Goal: Transaction & Acquisition: Purchase product/service

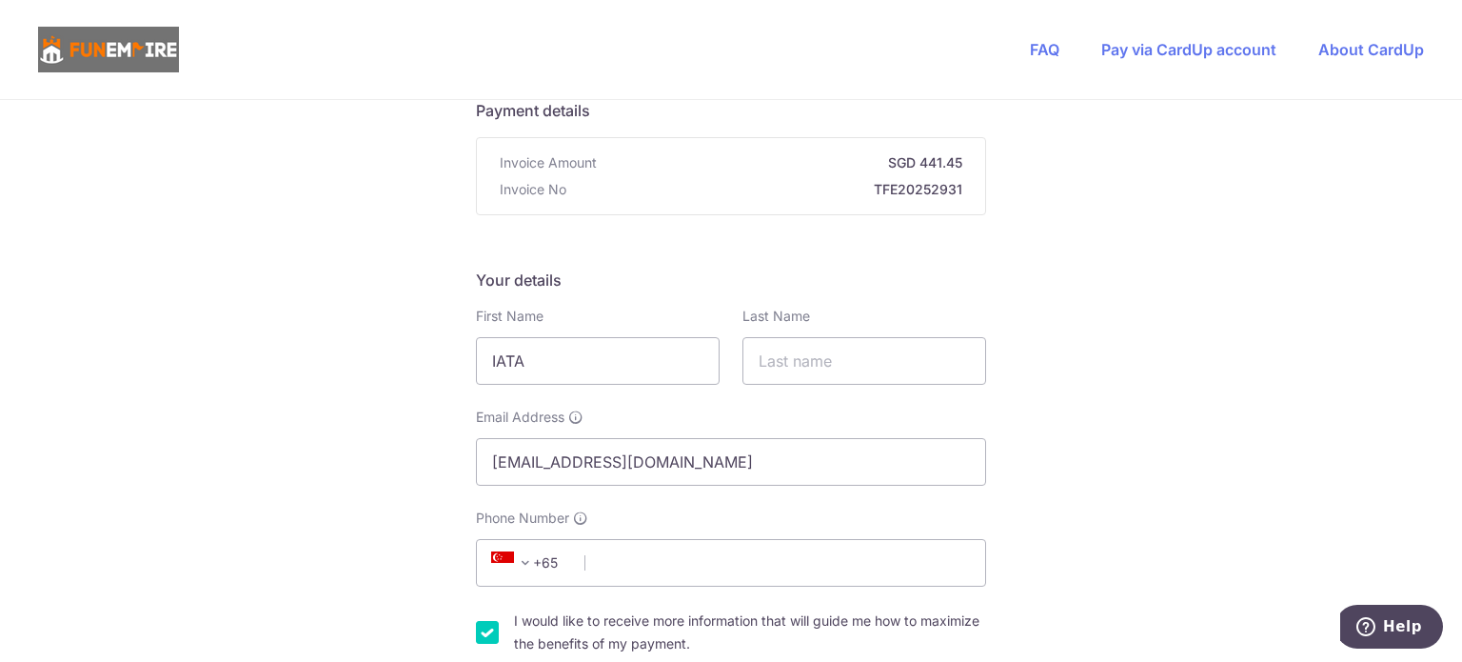
scroll to position [190, 0]
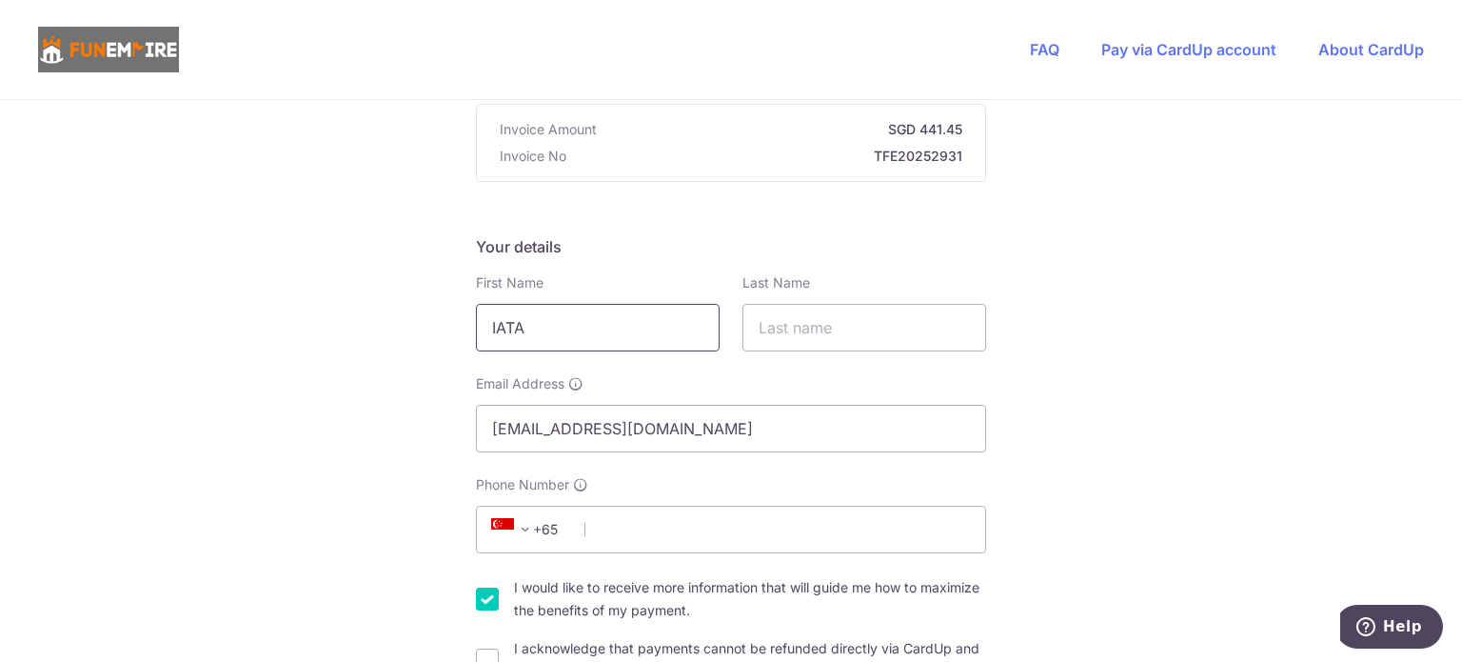
drag, startPoint x: 637, startPoint y: 334, endPoint x: 321, endPoint y: 346, distance: 316.3
click at [559, 344] on input "lIM" at bounding box center [598, 328] width 244 height 48
type input "Lim"
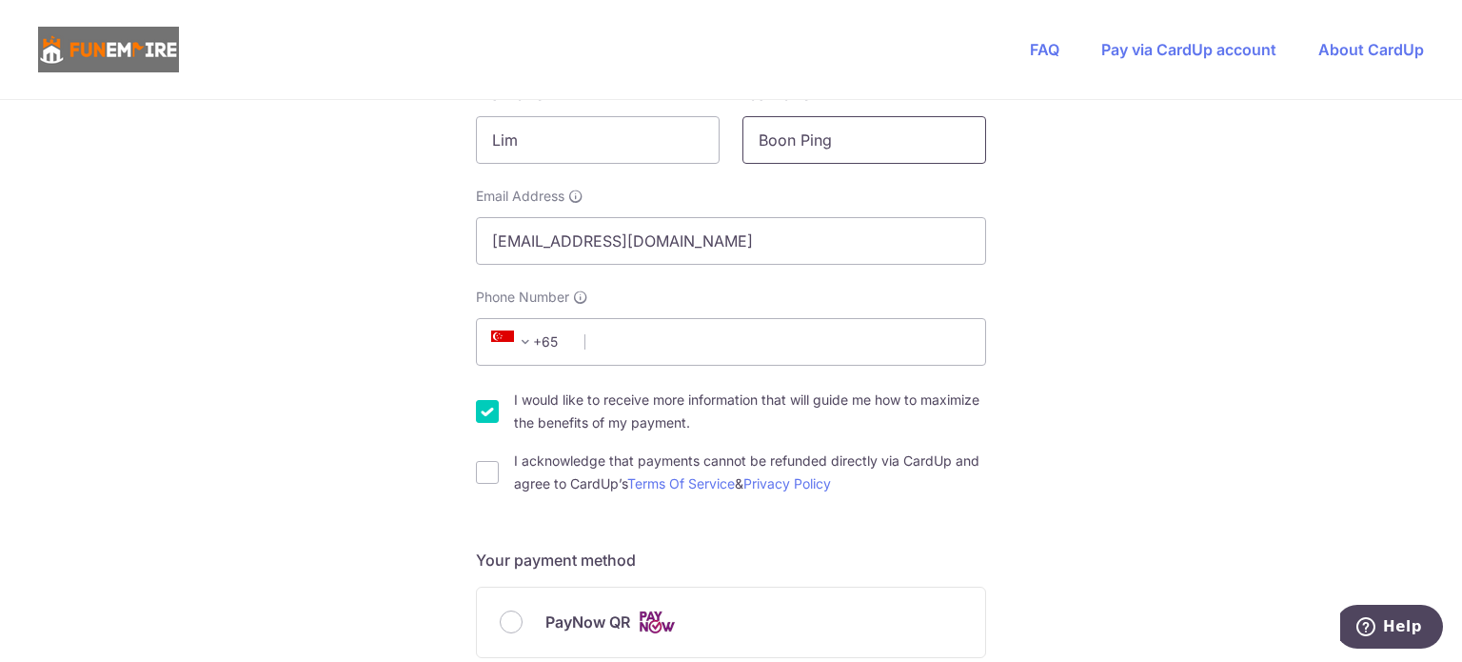
scroll to position [381, 0]
type input "Boon Ping"
click at [632, 325] on input "Phone Number" at bounding box center [731, 339] width 510 height 48
type input "92301908"
click at [482, 403] on input "I would like to receive more information that will guide me how to maximize the…" at bounding box center [487, 408] width 23 height 23
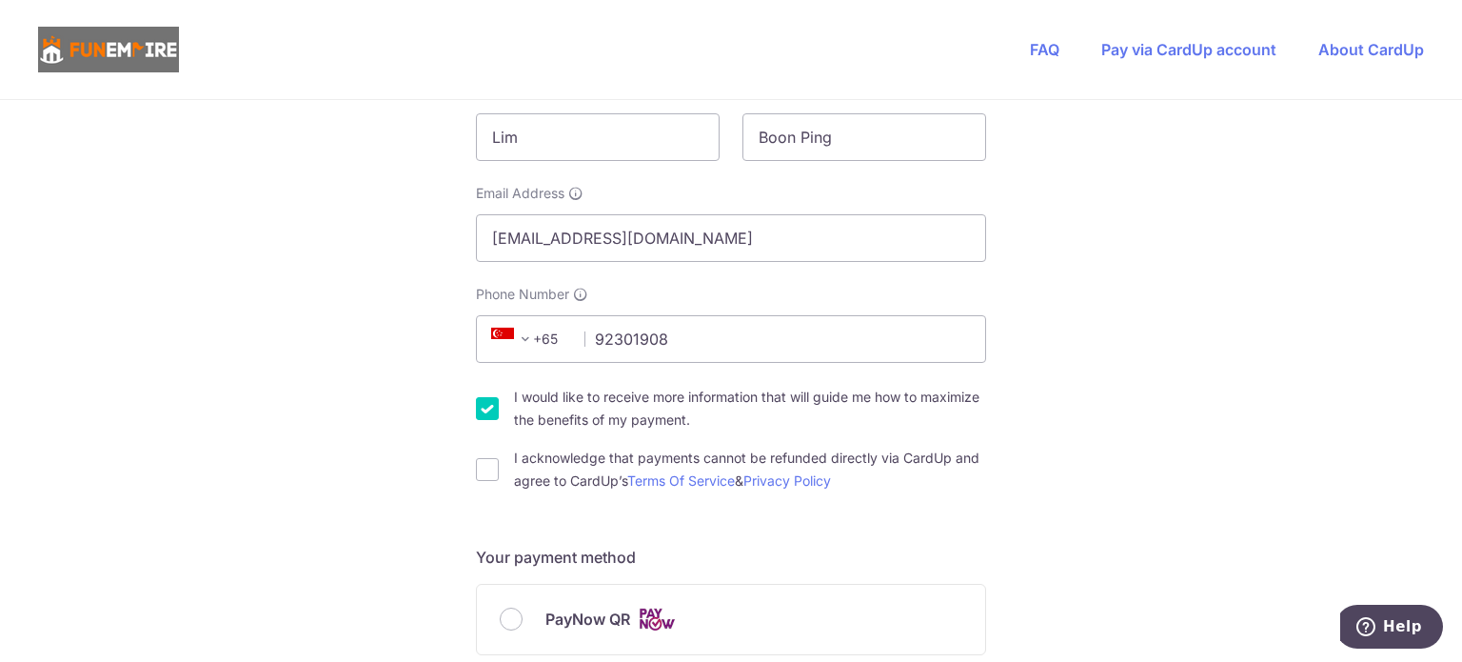
checkbox input "false"
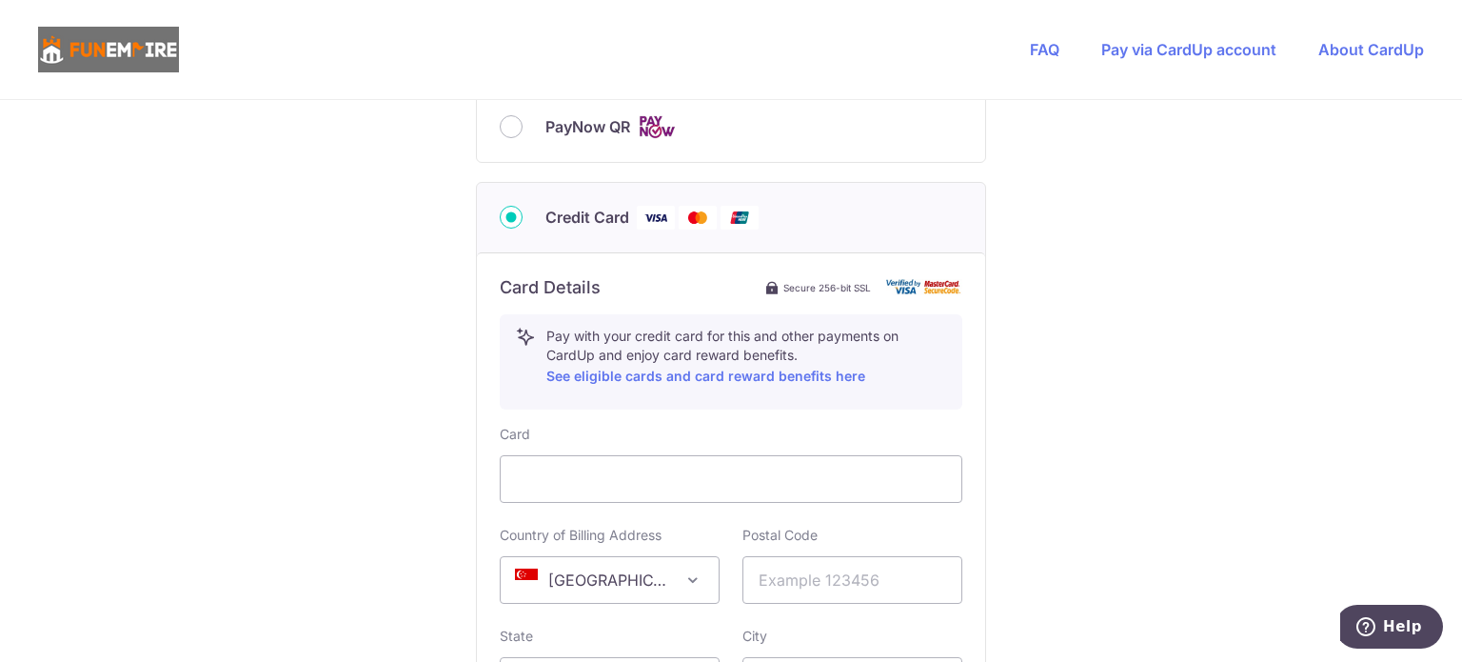
scroll to position [762, 0]
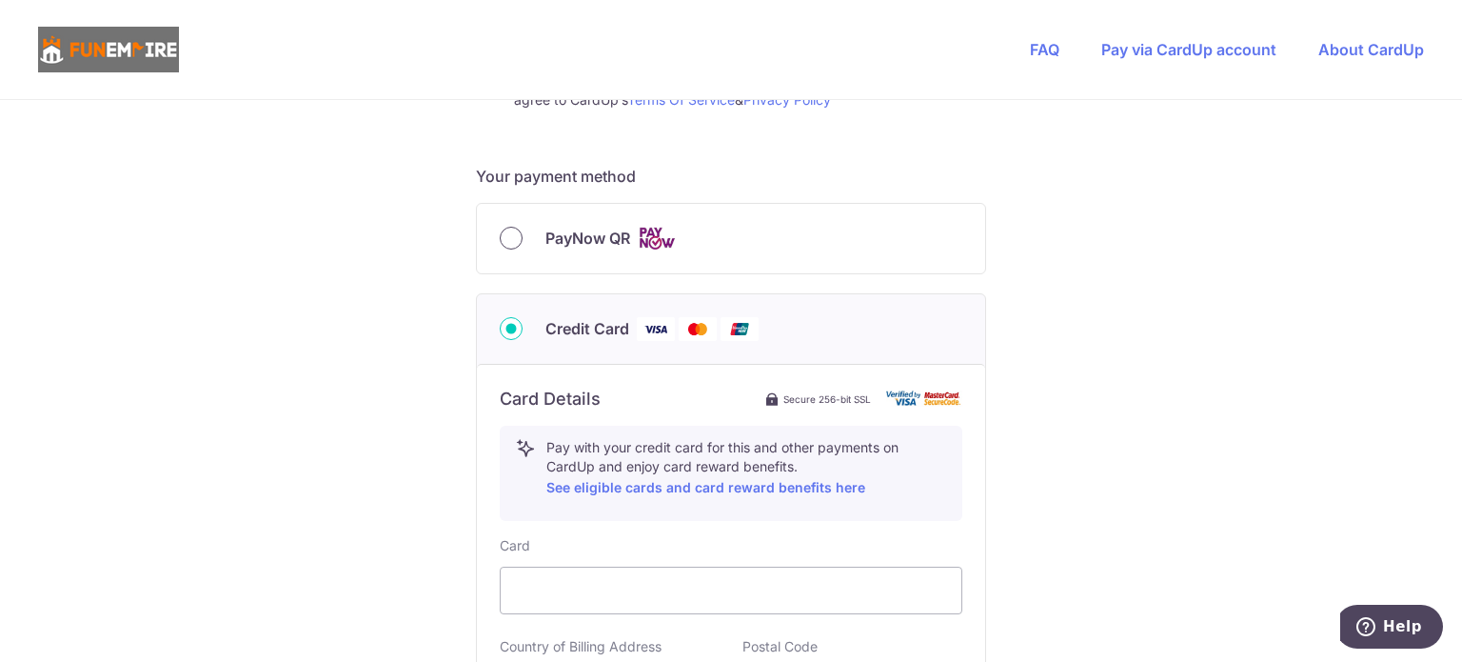
click at [501, 240] on input "PayNow QR" at bounding box center [511, 238] width 23 height 23
radio input "true"
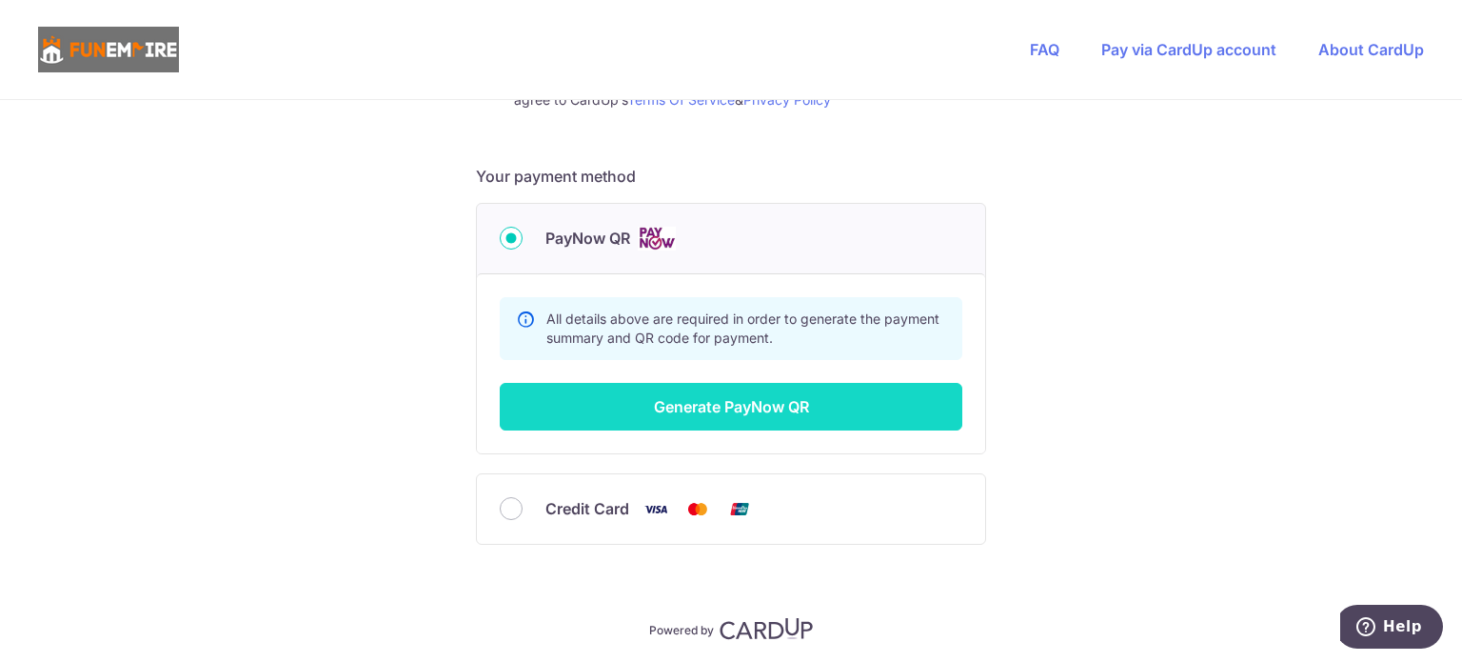
scroll to position [826, 0]
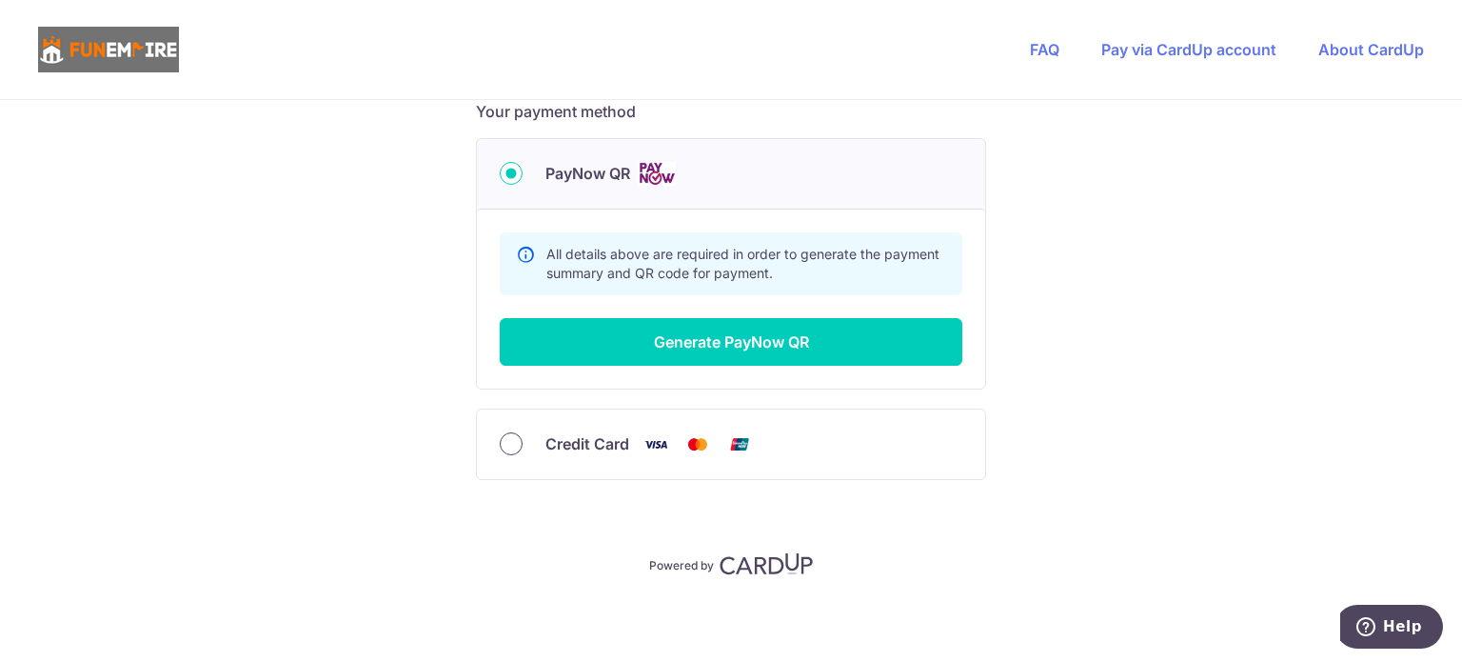
click at [502, 443] on input "Credit Card" at bounding box center [511, 443] width 23 height 23
radio input "true"
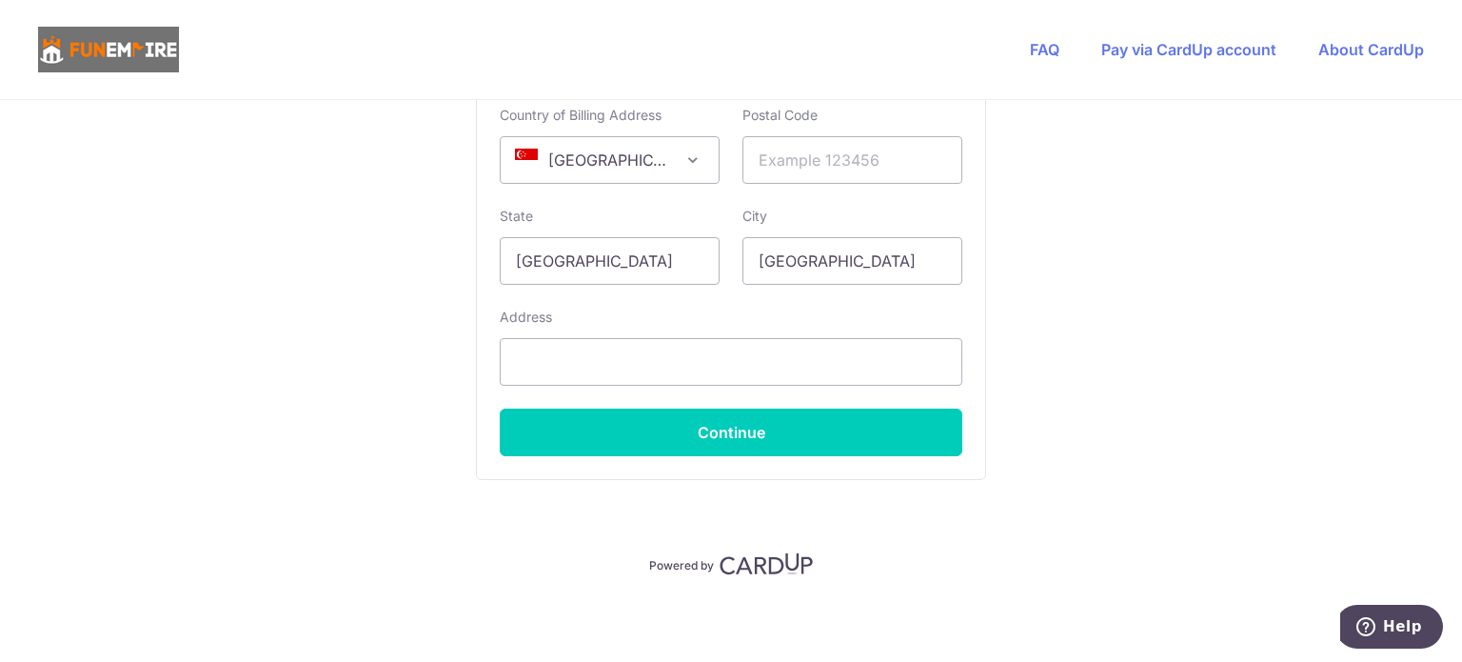
scroll to position [1007, 0]
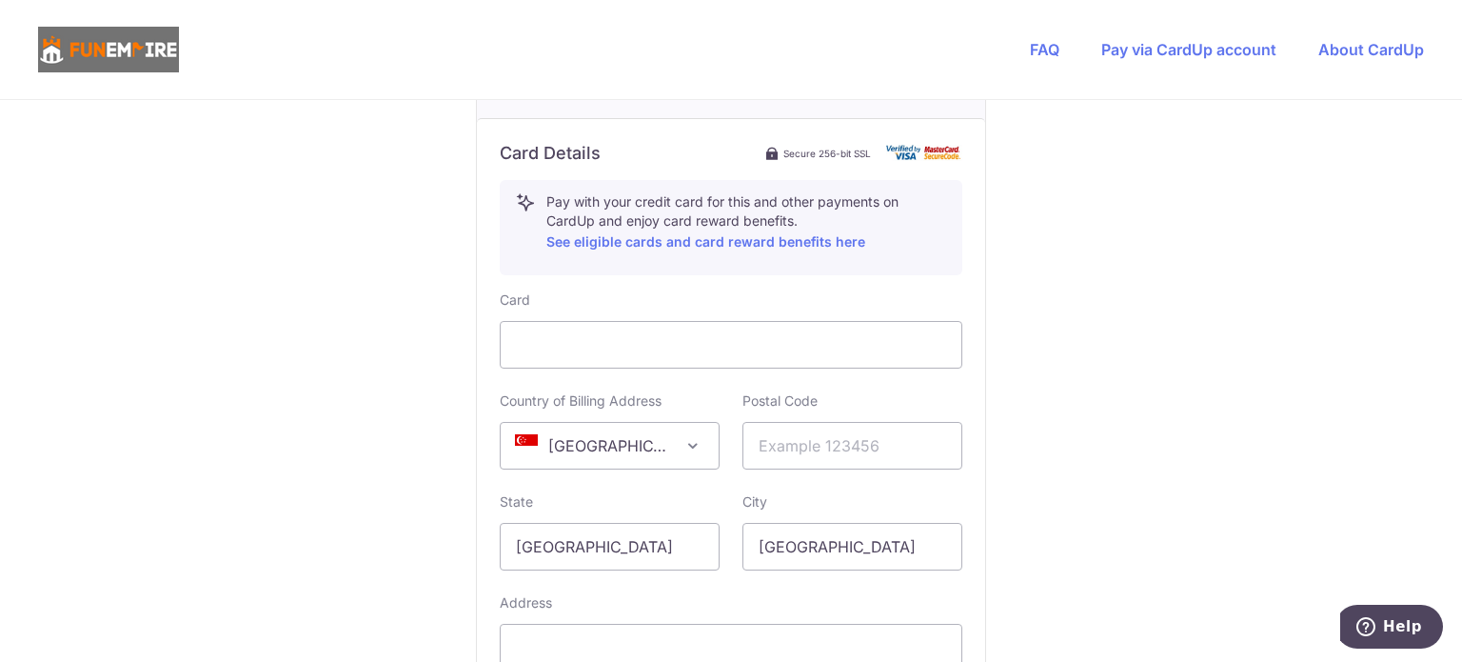
click at [395, 367] on div "You are paying The Fun Empire Pte Ltd The Fun Empire Pte Ltd uses CardUp to acc…" at bounding box center [731, 22] width 1462 height 1858
click at [684, 237] on link "See eligible cards and card reward benefits here" at bounding box center [706, 241] width 319 height 16
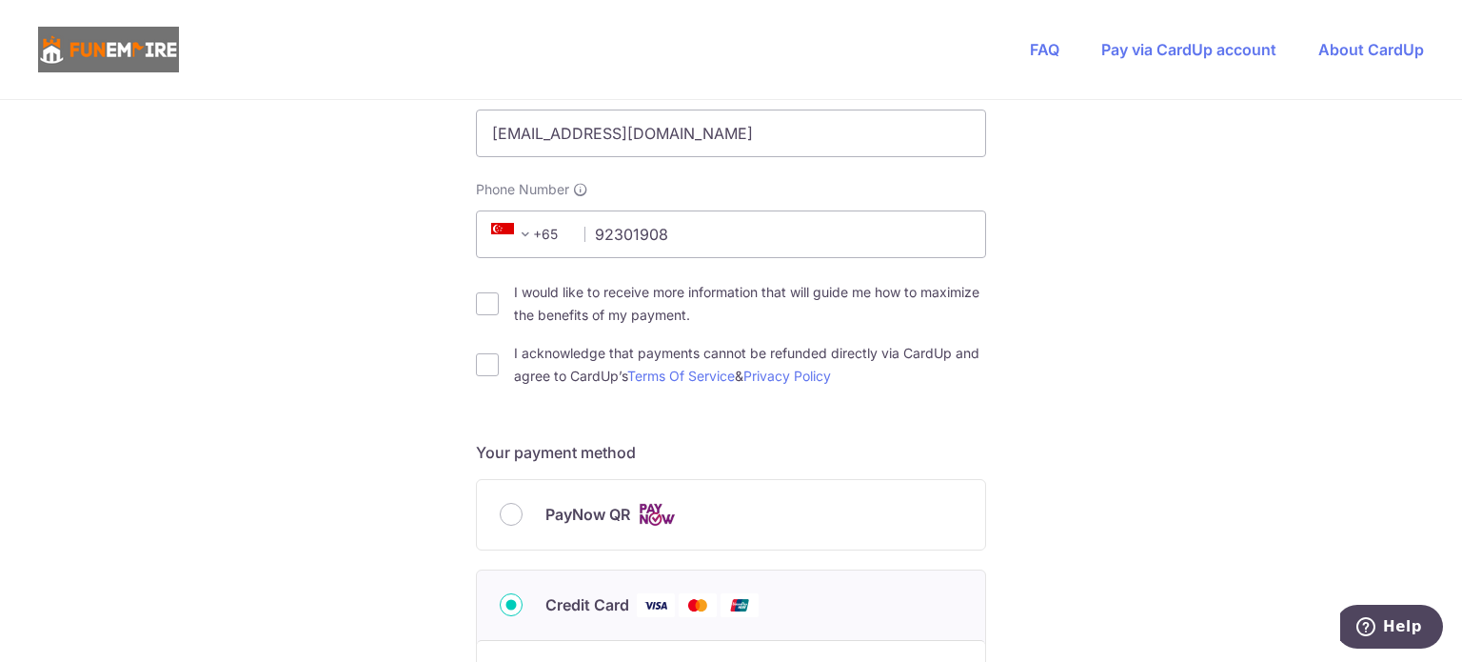
scroll to position [436, 0]
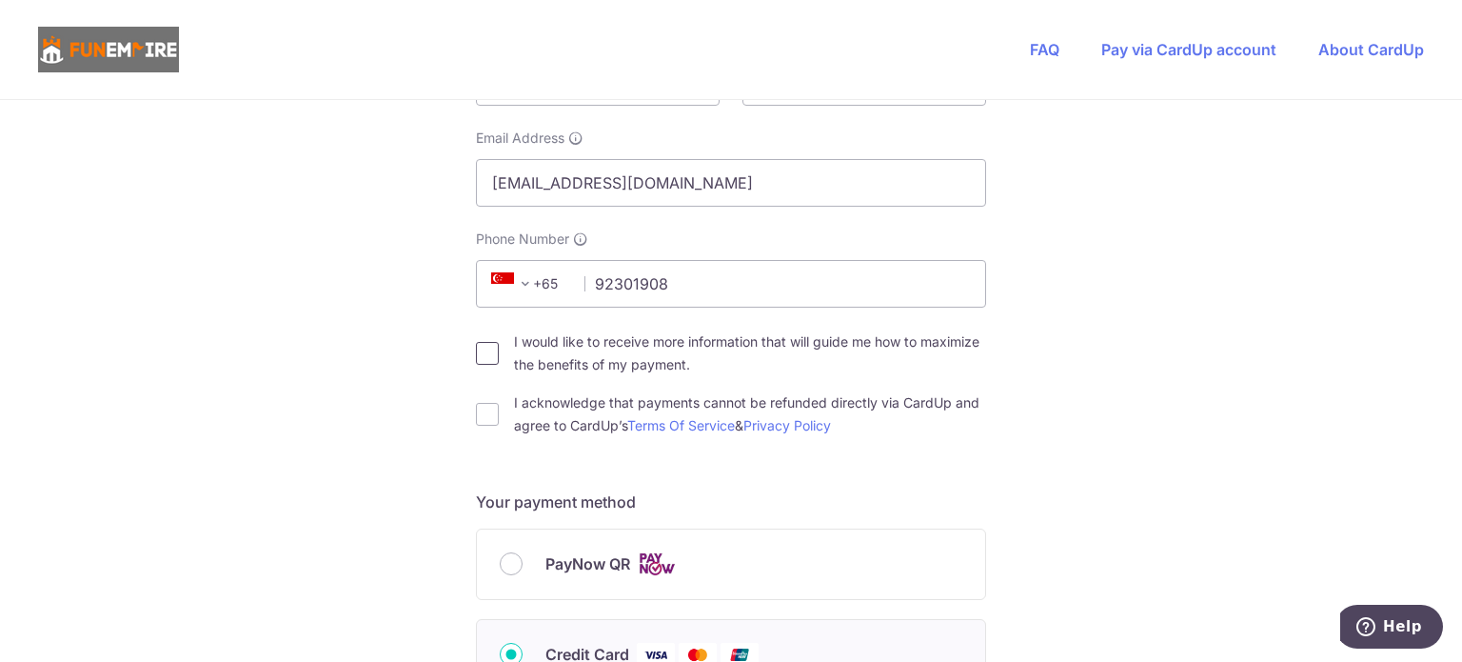
click at [485, 360] on input "I would like to receive more information that will guide me how to maximize the…" at bounding box center [487, 353] width 23 height 23
checkbox input "true"
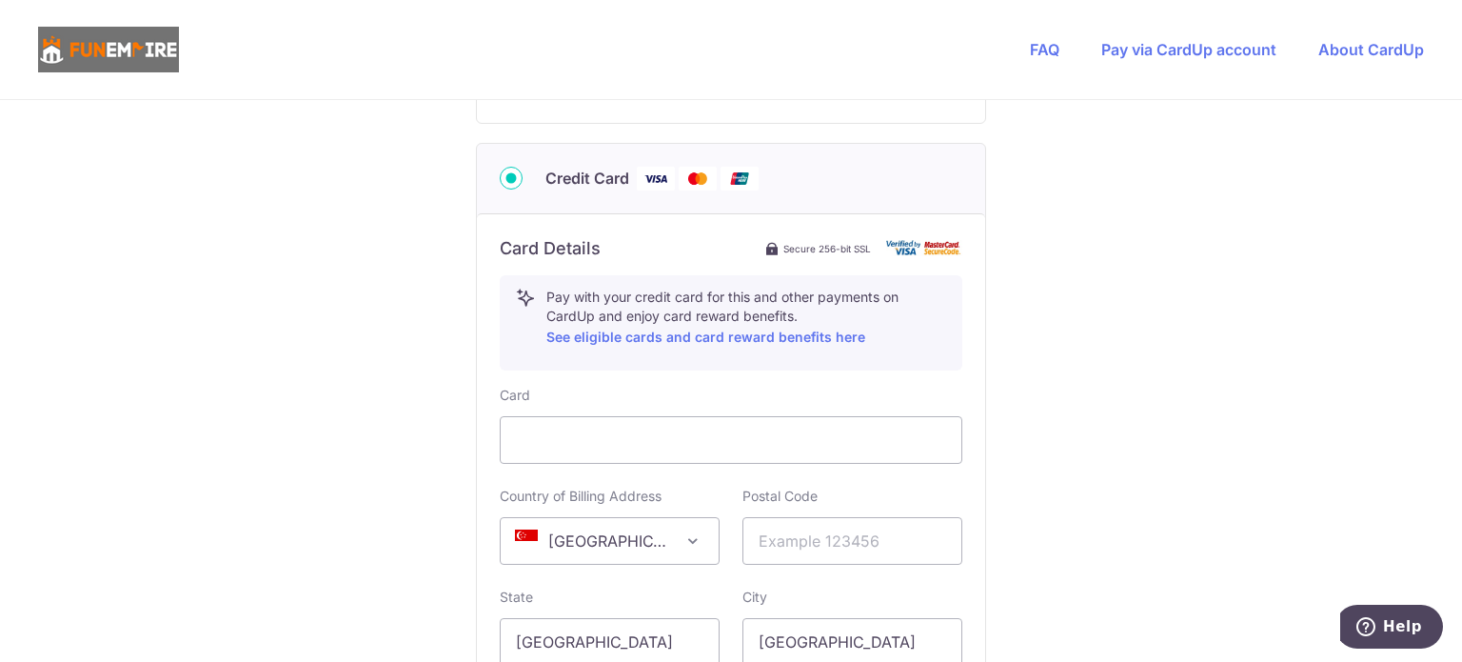
click at [1150, 350] on div "You are paying The Fun Empire Pte Ltd The Fun Empire Pte Ltd uses CardUp to acc…" at bounding box center [731, 117] width 1462 height 1858
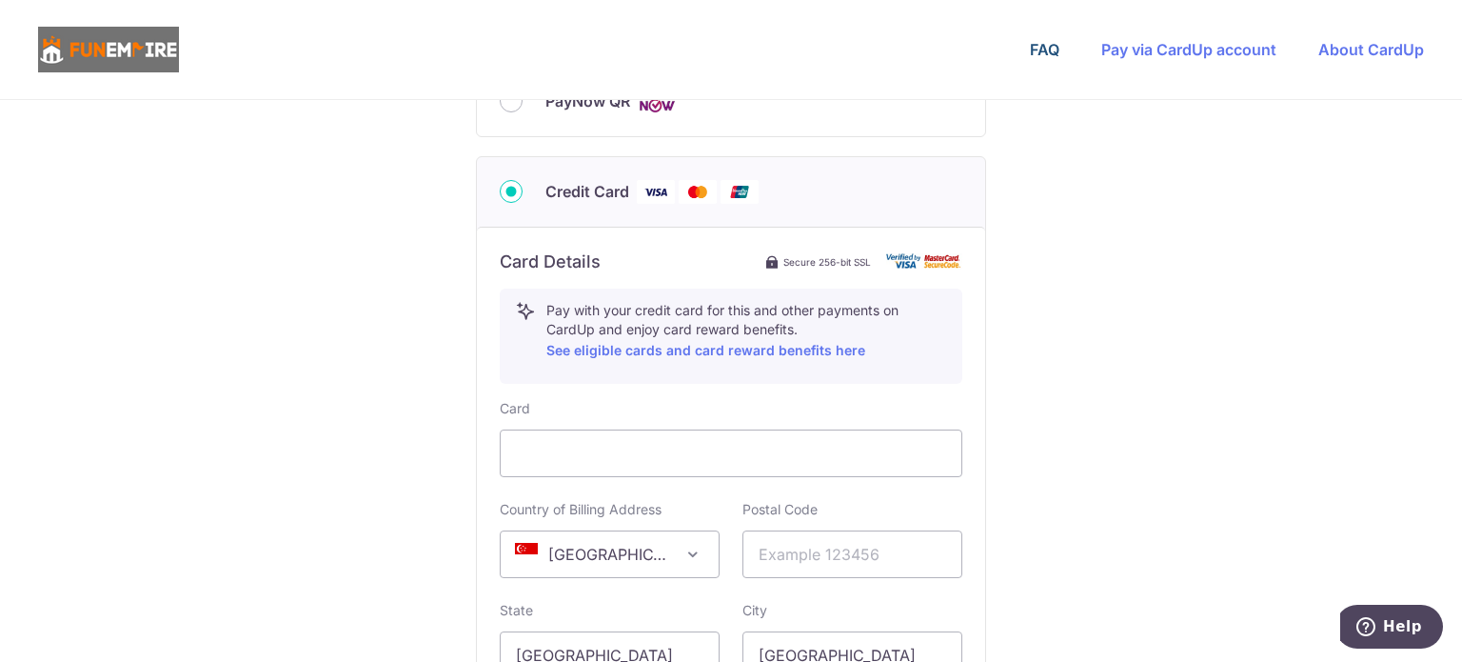
scroll to position [817, 0]
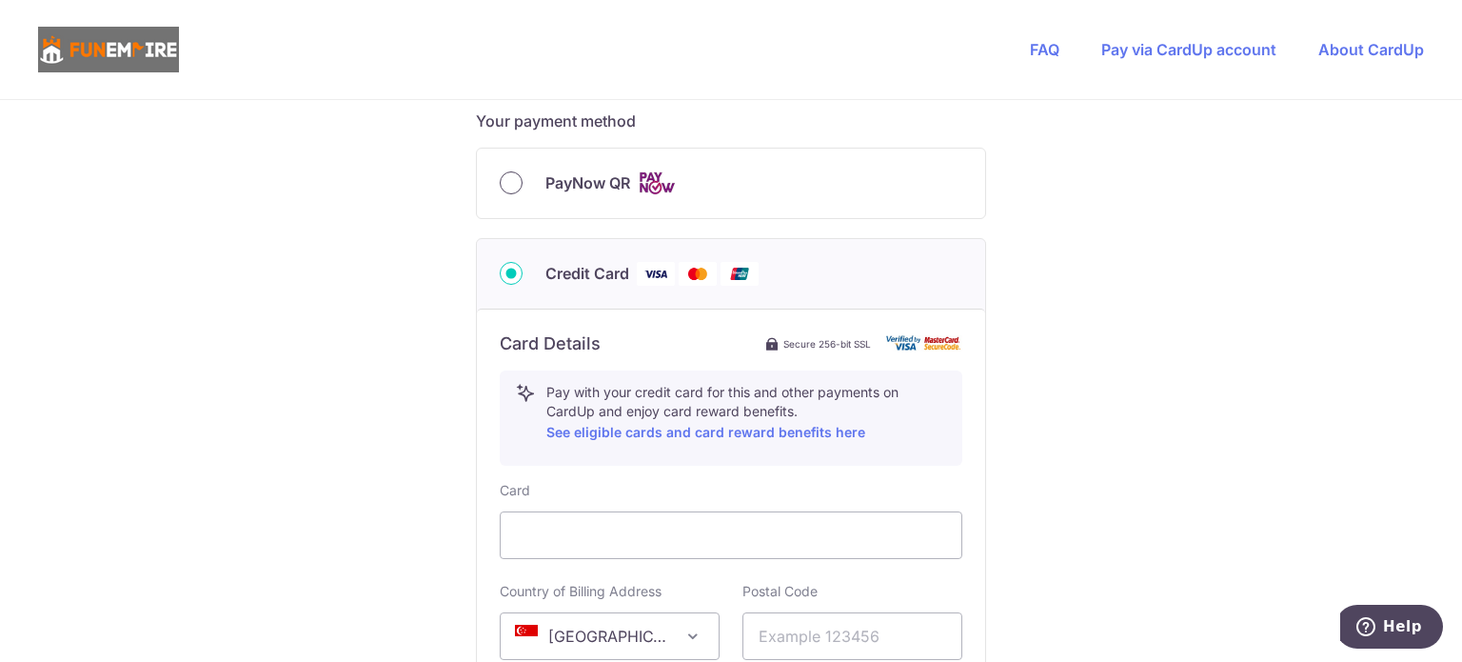
click at [514, 183] on input "PayNow QR" at bounding box center [511, 182] width 23 height 23
radio input "true"
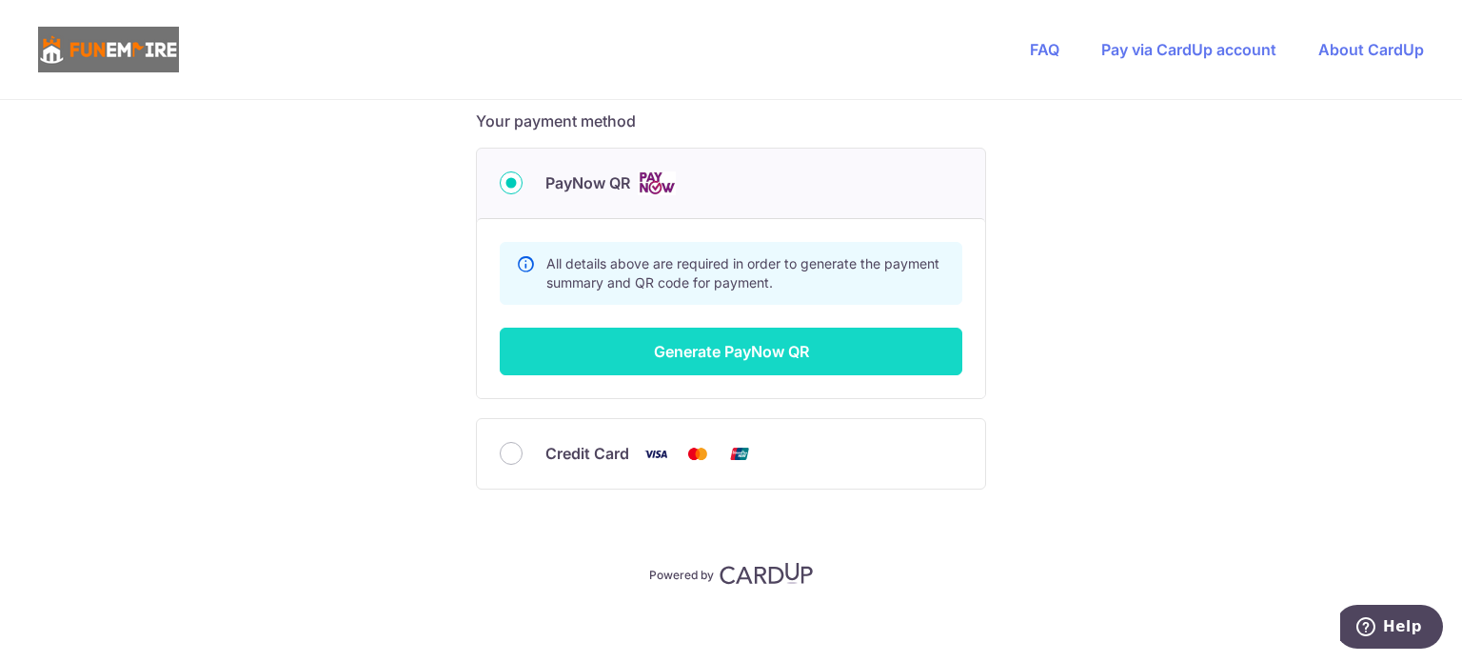
click at [676, 337] on button "Generate PayNow QR" at bounding box center [731, 352] width 463 height 48
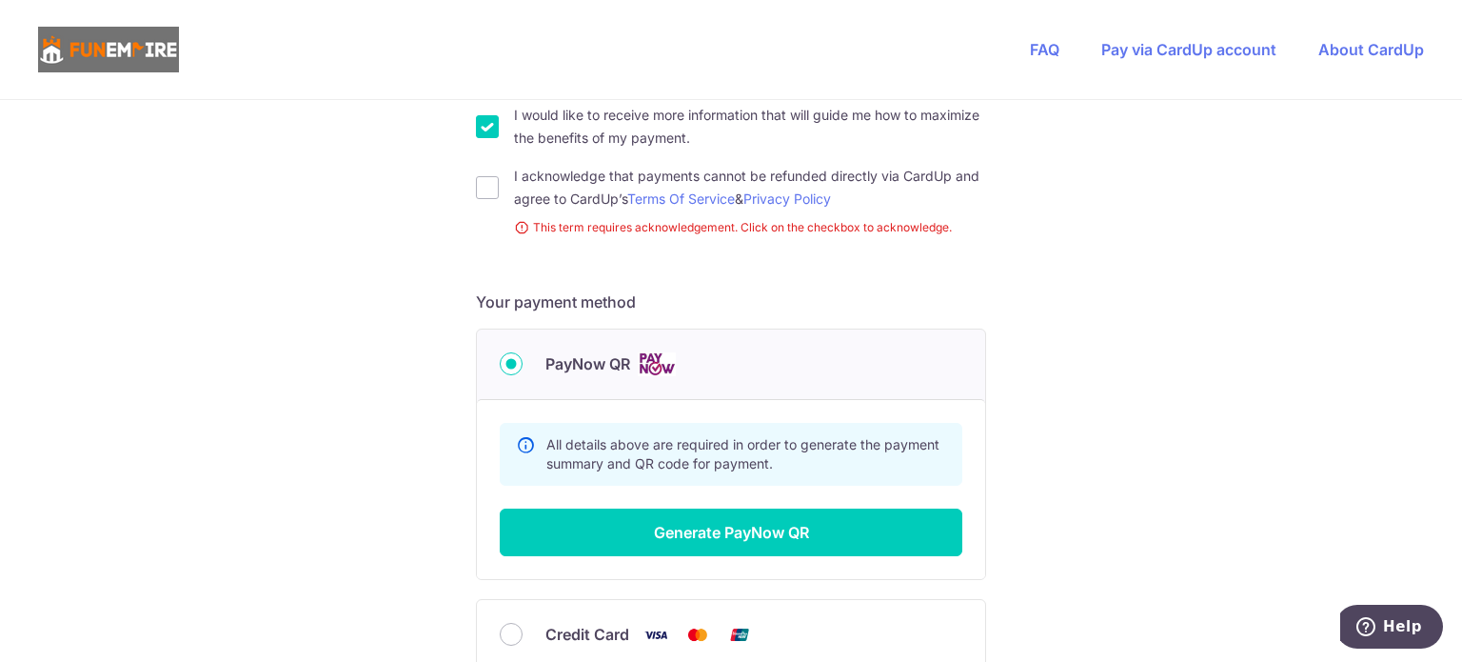
scroll to position [564, 0]
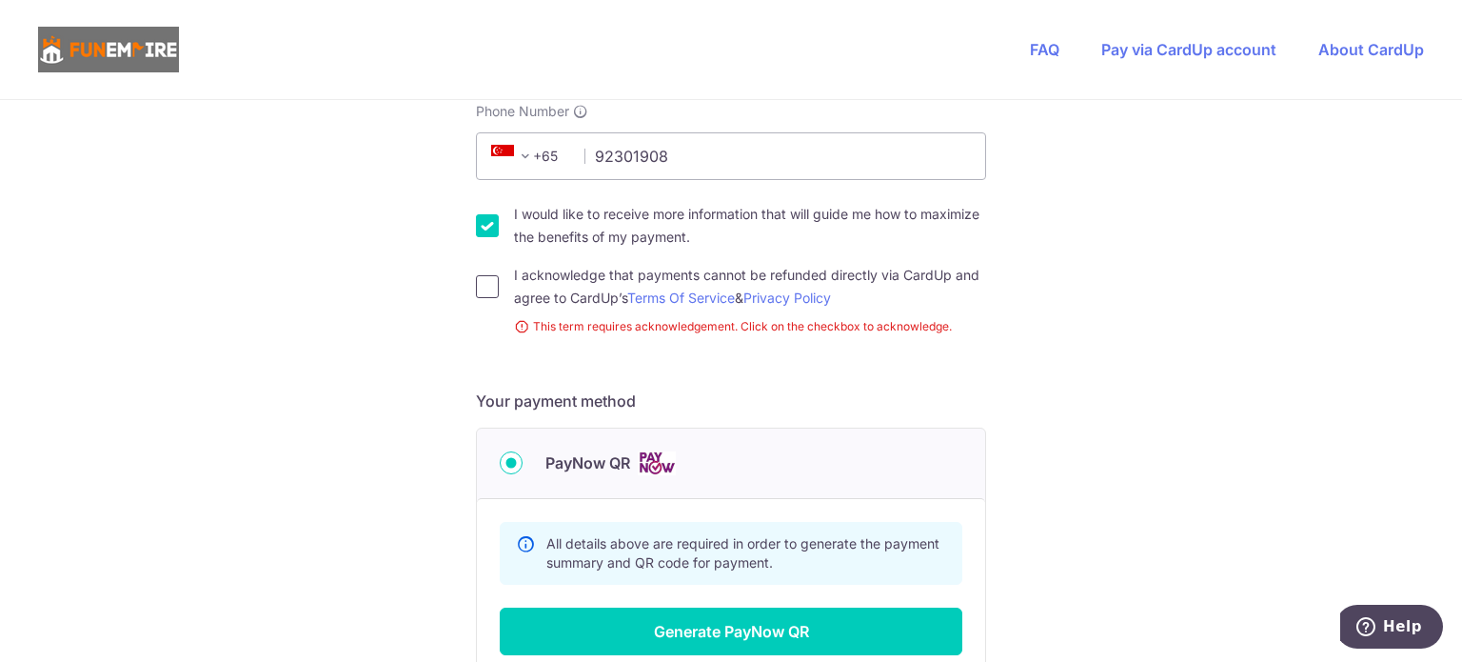
click at [478, 280] on input "I acknowledge that payments cannot be refunded directly via CardUp and agree to…" at bounding box center [487, 286] width 23 height 23
checkbox input "true"
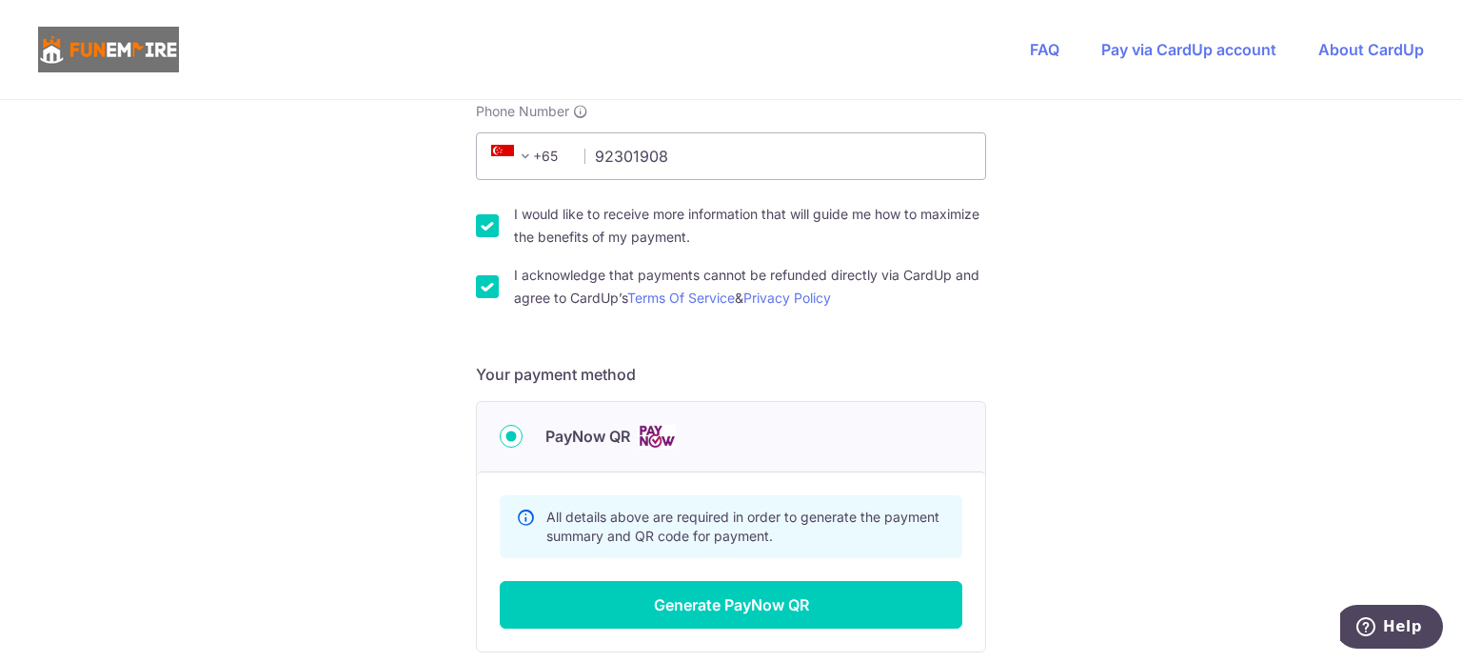
click at [480, 232] on input "I would like to receive more information that will guide me how to maximize the…" at bounding box center [487, 225] width 23 height 23
checkbox input "false"
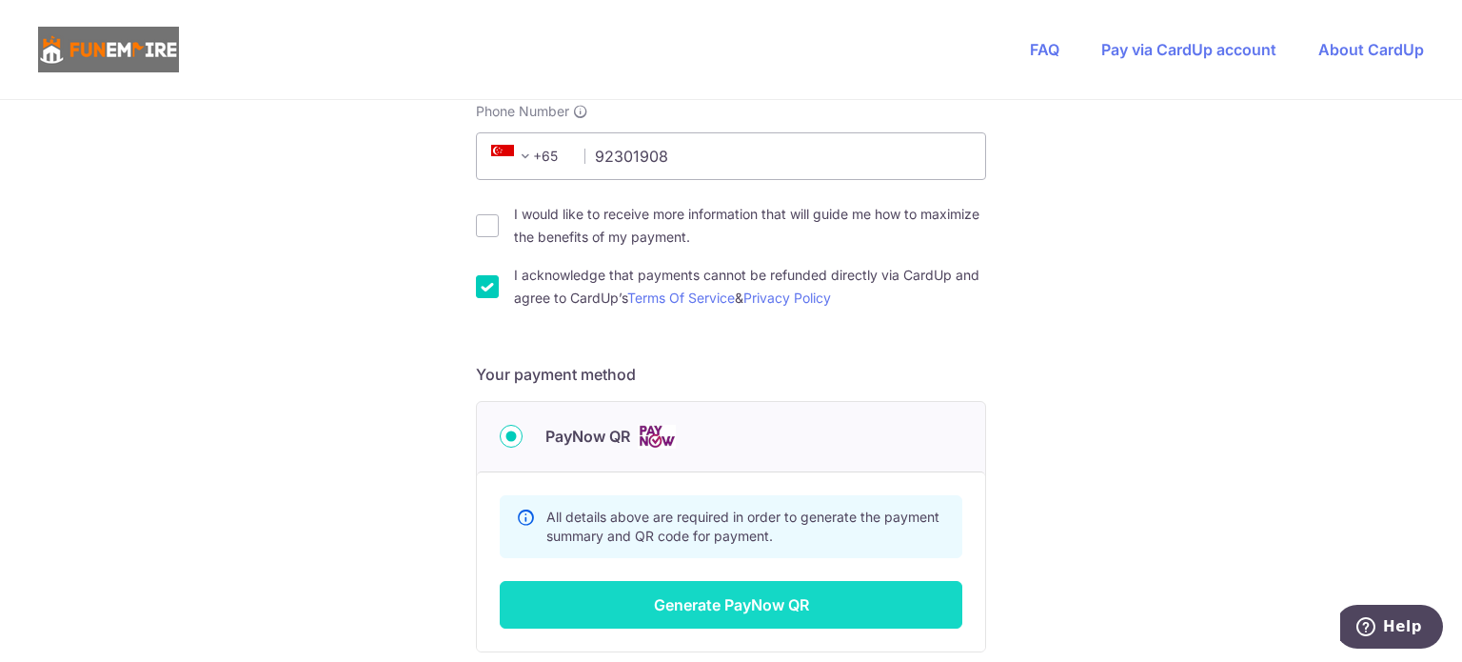
click at [725, 597] on button "Generate PayNow QR" at bounding box center [731, 605] width 463 height 48
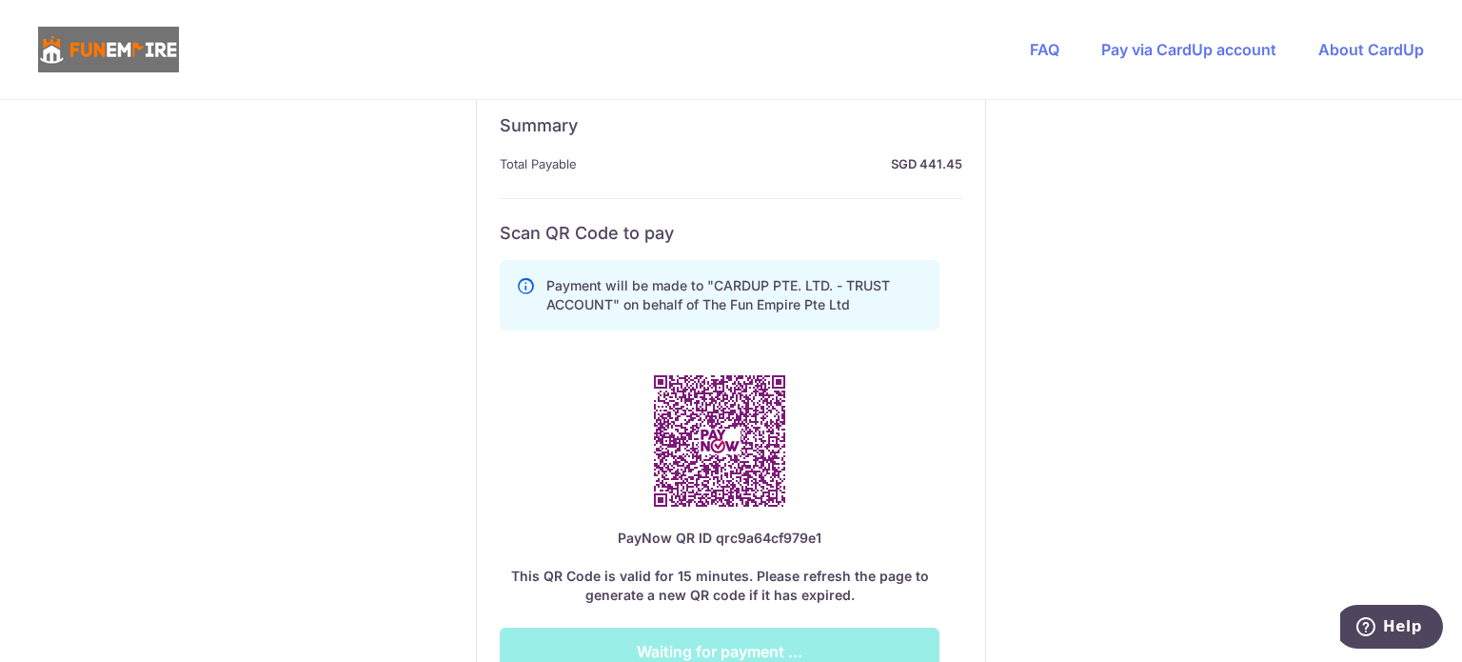
scroll to position [1135, 0]
